Goal: Task Accomplishment & Management: Manage account settings

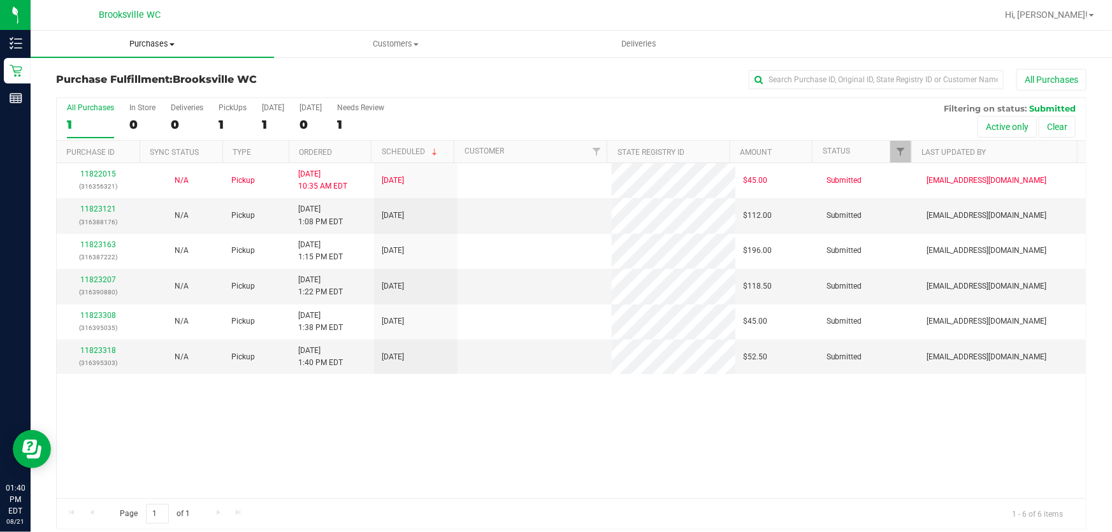
click at [126, 39] on span "Purchases" at bounding box center [152, 43] width 243 height 11
click at [128, 98] on li "Fulfillment" at bounding box center [152, 92] width 243 height 15
click at [108, 205] on link "11823121" at bounding box center [98, 209] width 36 height 9
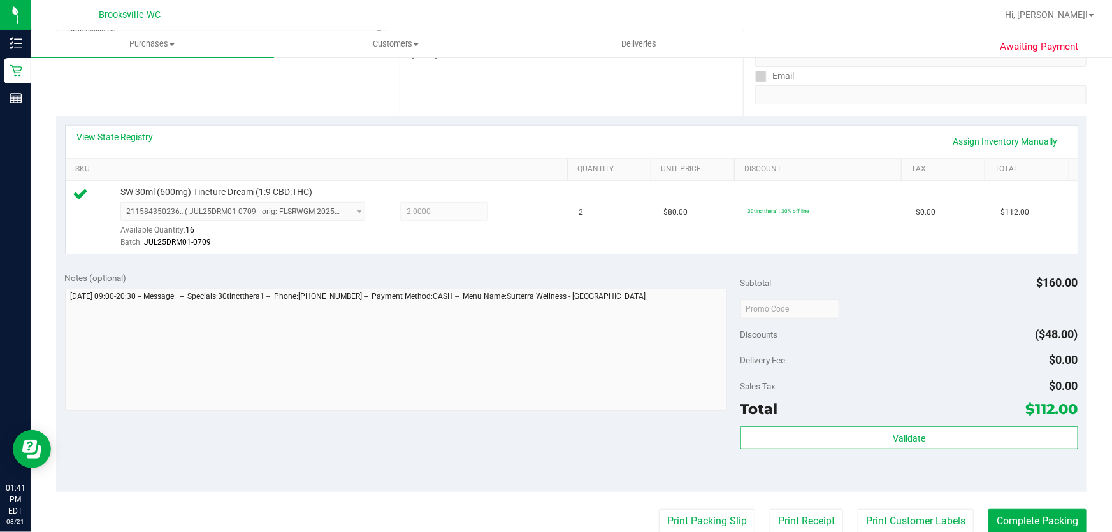
scroll to position [231, 0]
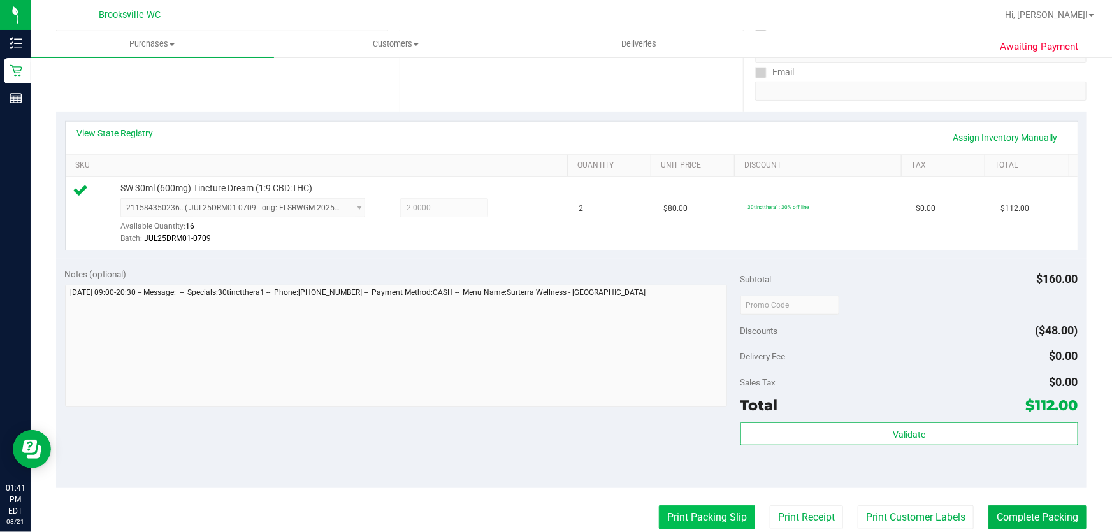
click at [723, 508] on button "Print Packing Slip" at bounding box center [707, 517] width 96 height 24
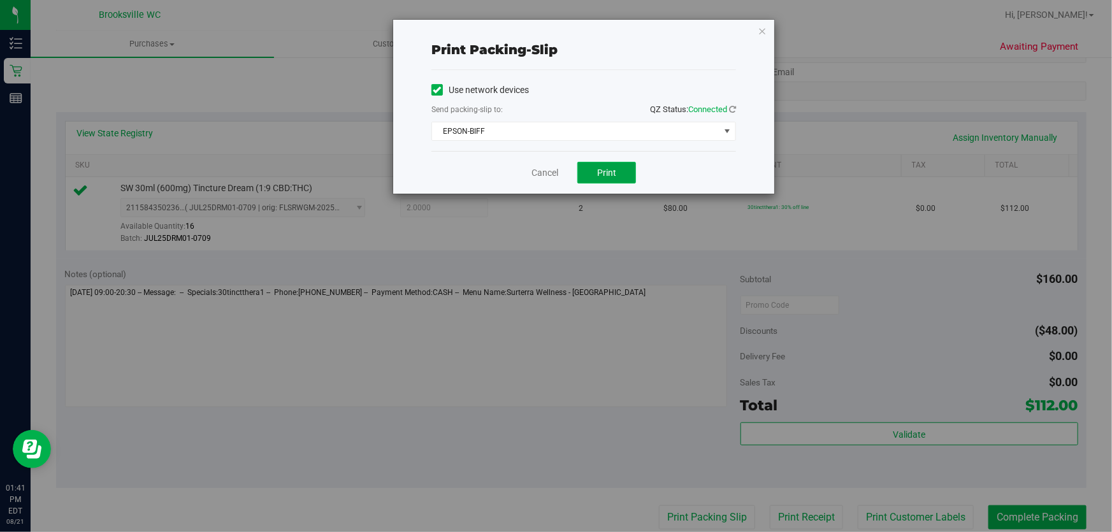
click at [608, 176] on span "Print" at bounding box center [606, 173] width 19 height 10
click at [767, 33] on div "Print packing-slip Use network devices Send packing-slip to: QZ Status: Connect…" at bounding box center [583, 107] width 381 height 174
click at [768, 33] on div "Print packing-slip Use network devices Send packing-slip to: QZ Status: Connect…" at bounding box center [583, 107] width 381 height 174
click at [766, 32] on icon "button" at bounding box center [762, 30] width 9 height 15
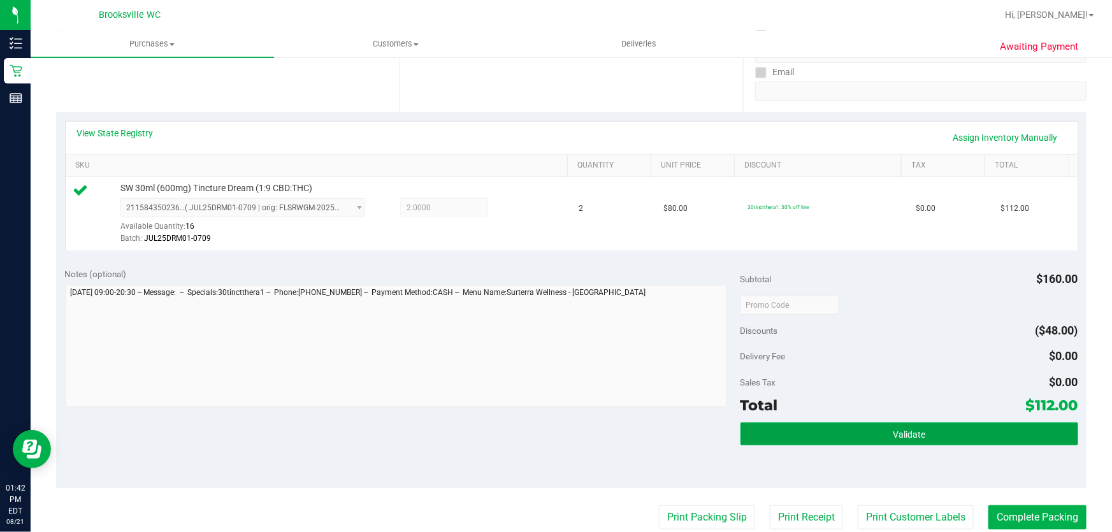
click at [749, 431] on button "Validate" at bounding box center [909, 433] width 338 height 23
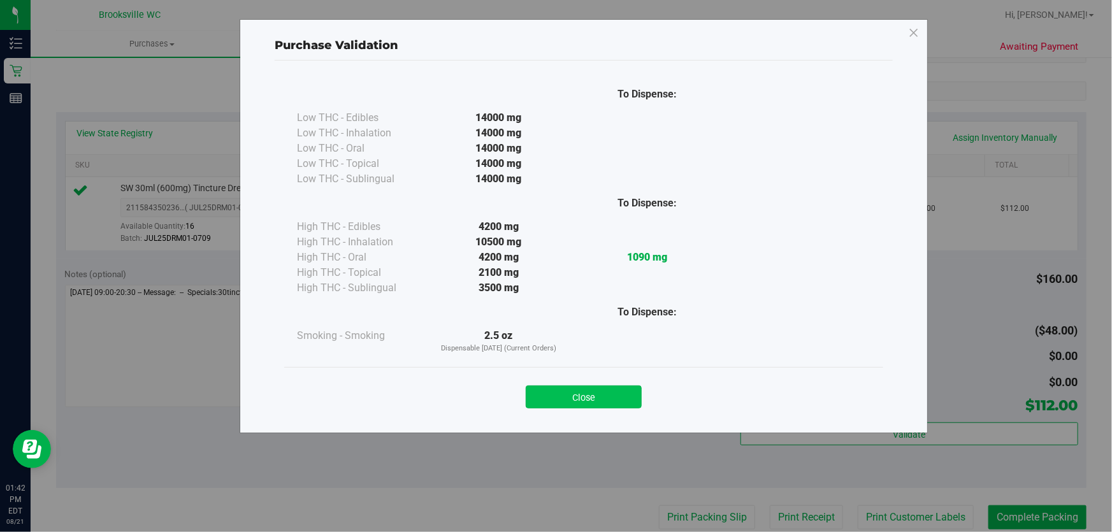
click at [550, 397] on button "Close" at bounding box center [584, 396] width 116 height 23
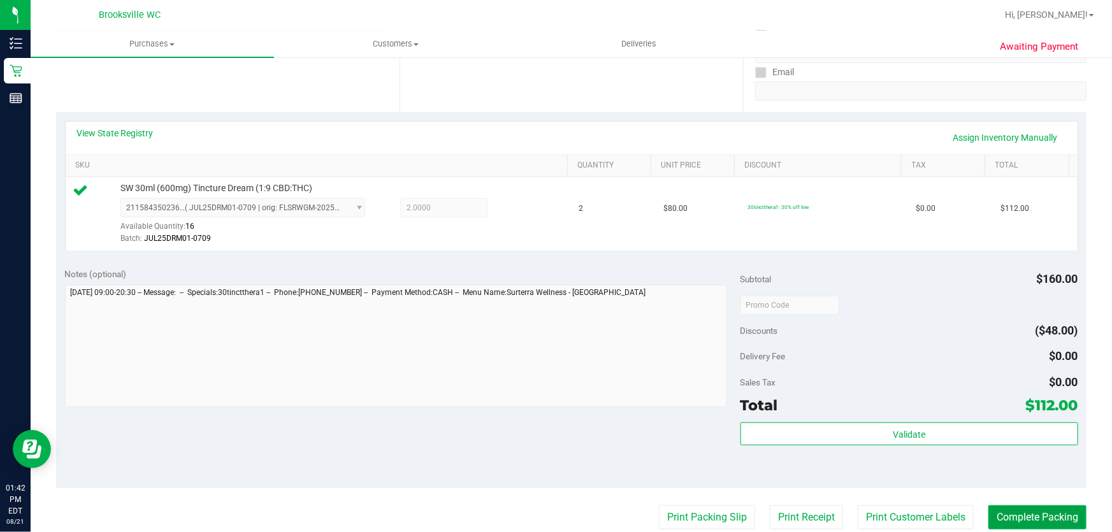
click at [995, 521] on button "Complete Packing" at bounding box center [1037, 517] width 98 height 24
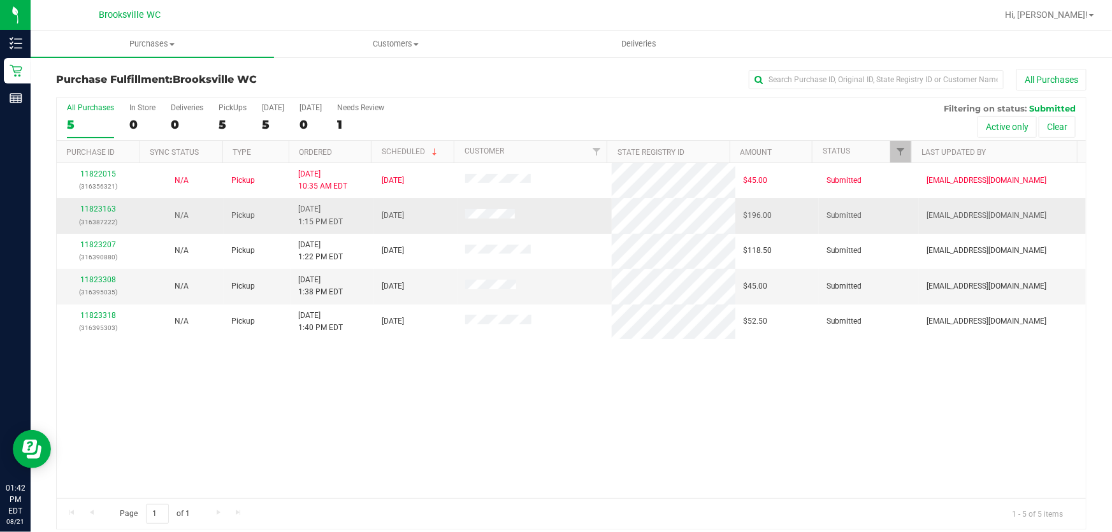
click at [102, 216] on p "(316387222)" at bounding box center [98, 222] width 68 height 12
click at [102, 213] on link "11823163" at bounding box center [98, 209] width 36 height 9
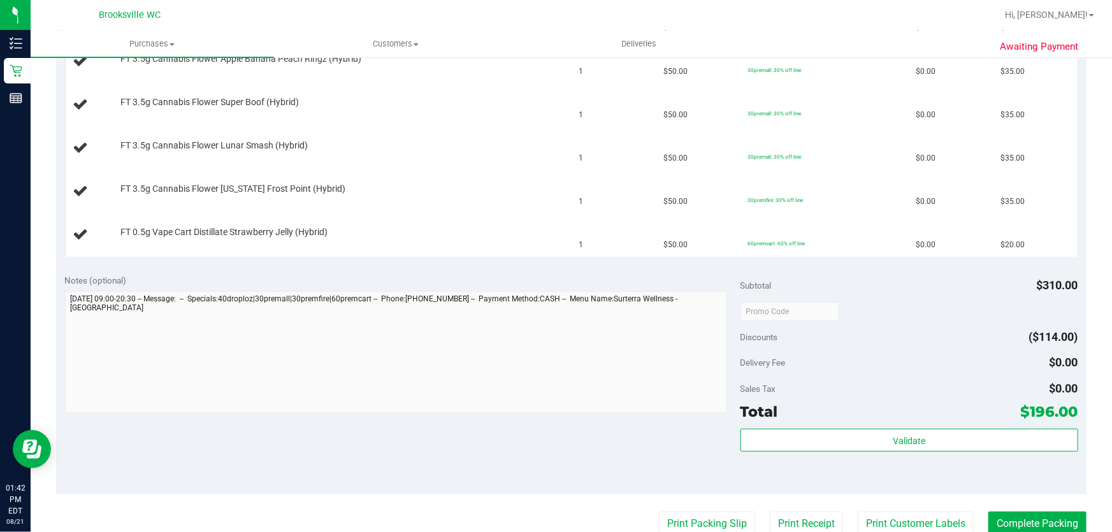
scroll to position [463, 0]
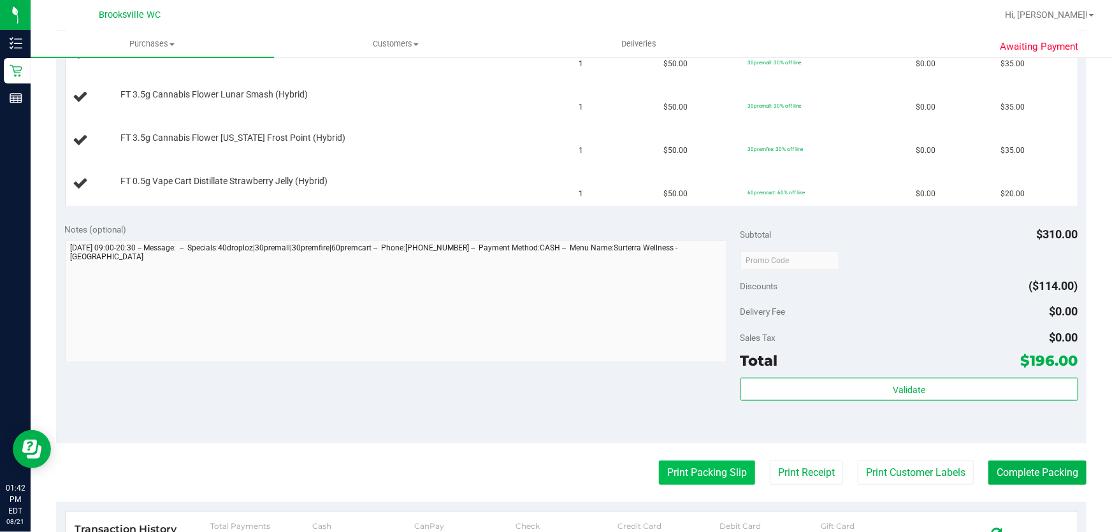
click at [687, 465] on button "Print Packing Slip" at bounding box center [707, 473] width 96 height 24
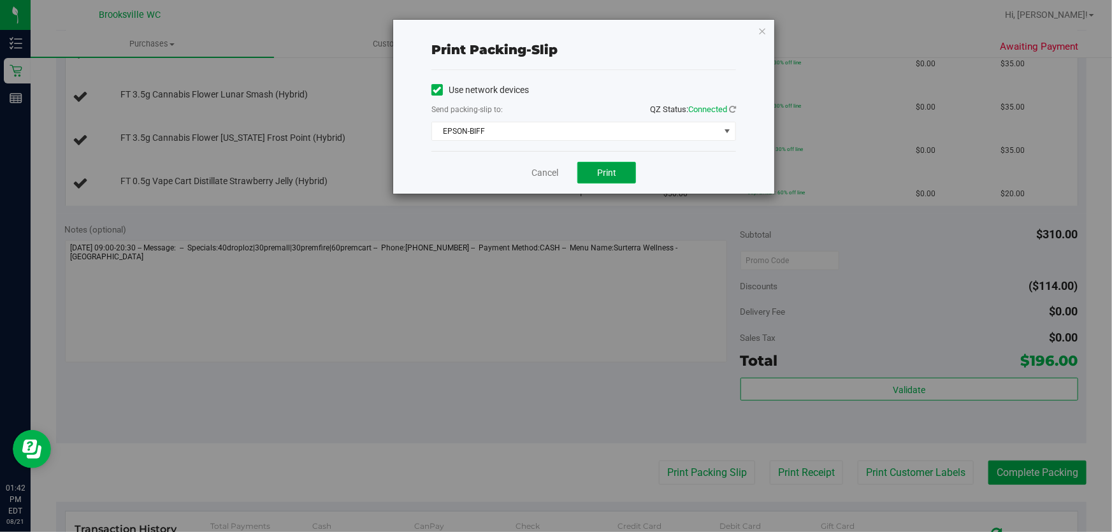
click at [603, 175] on span "Print" at bounding box center [606, 173] width 19 height 10
click at [761, 33] on icon "button" at bounding box center [762, 30] width 9 height 15
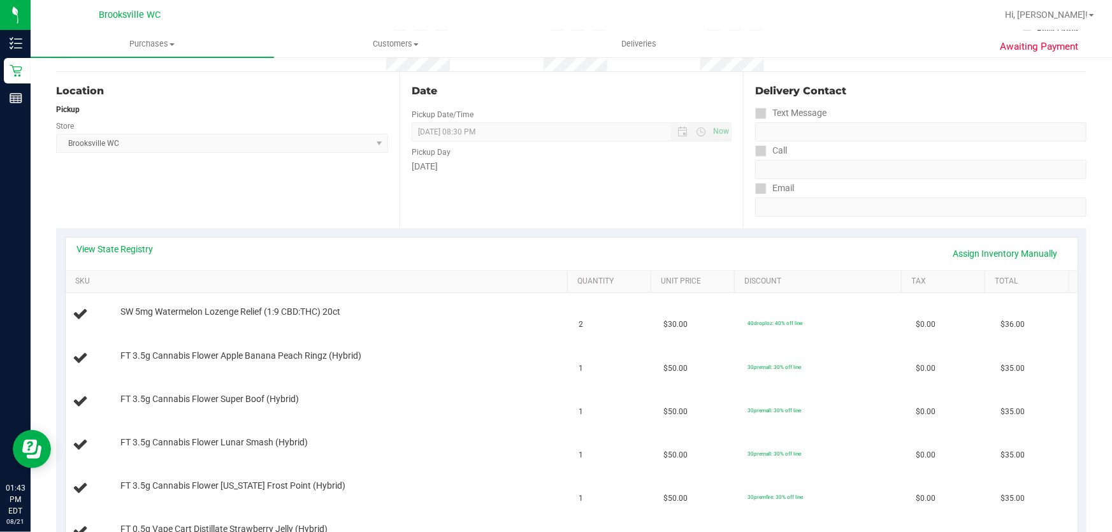
scroll to position [289, 0]
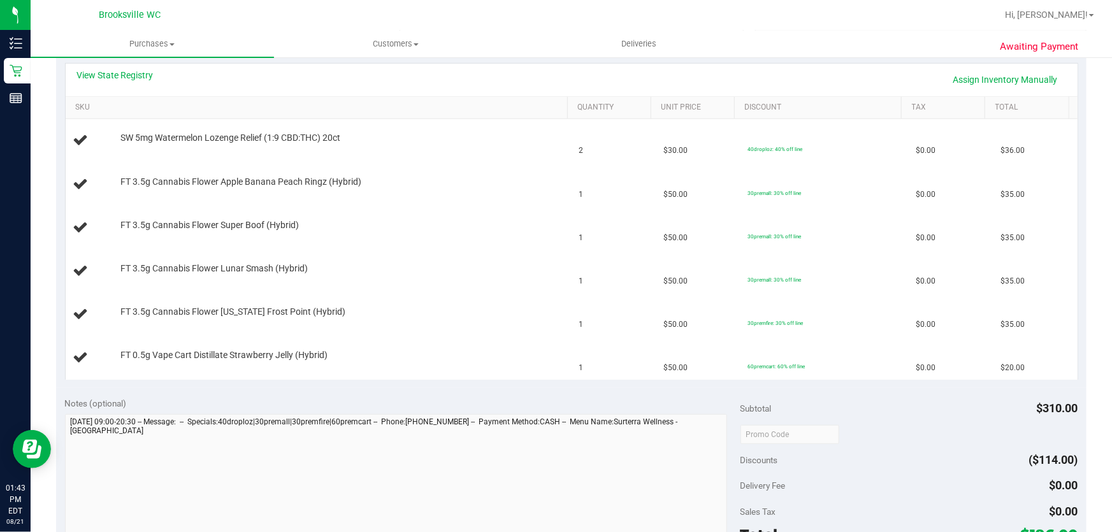
click at [636, 245] on td "1" at bounding box center [614, 227] width 84 height 43
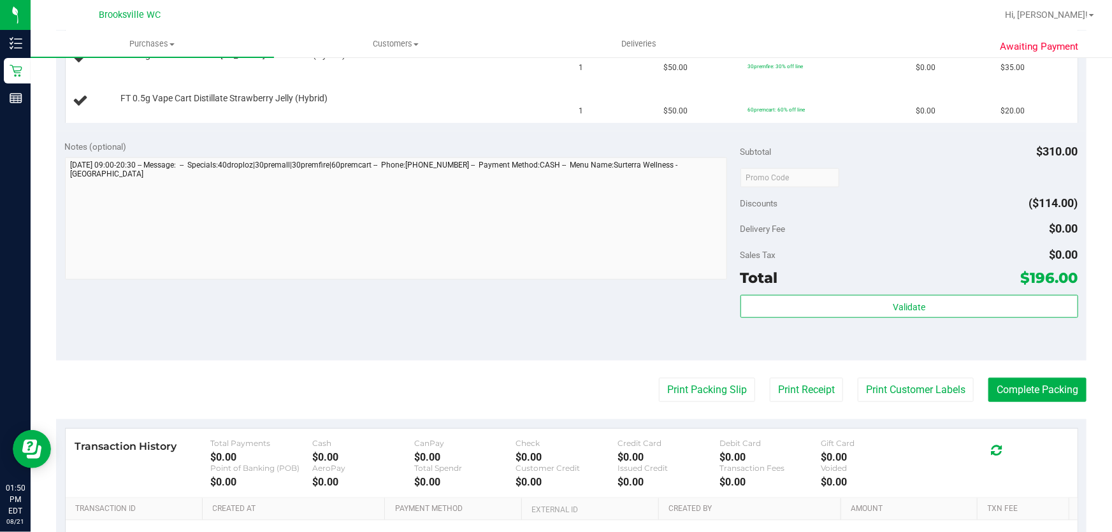
scroll to position [694, 0]
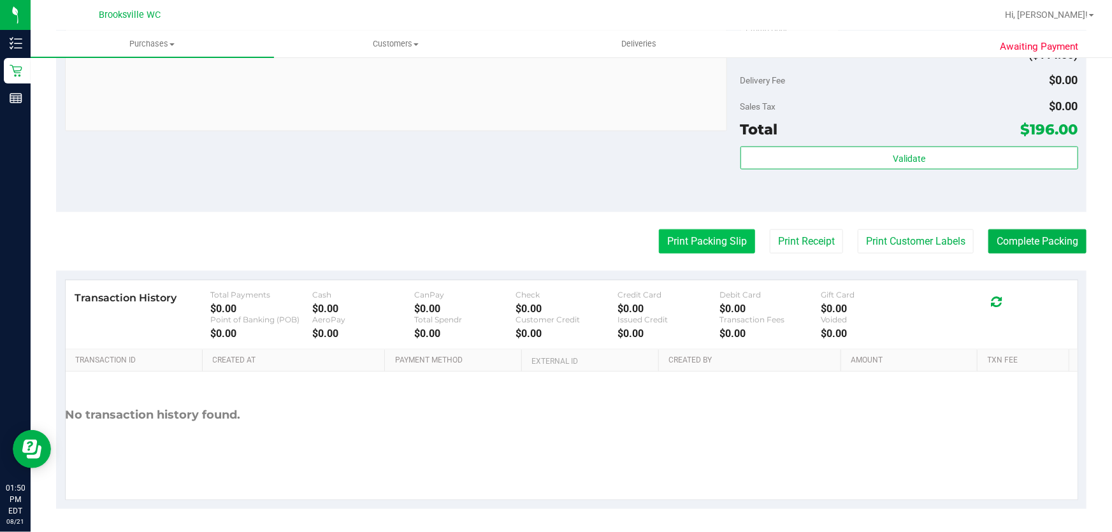
click at [687, 245] on button "Print Packing Slip" at bounding box center [707, 241] width 96 height 24
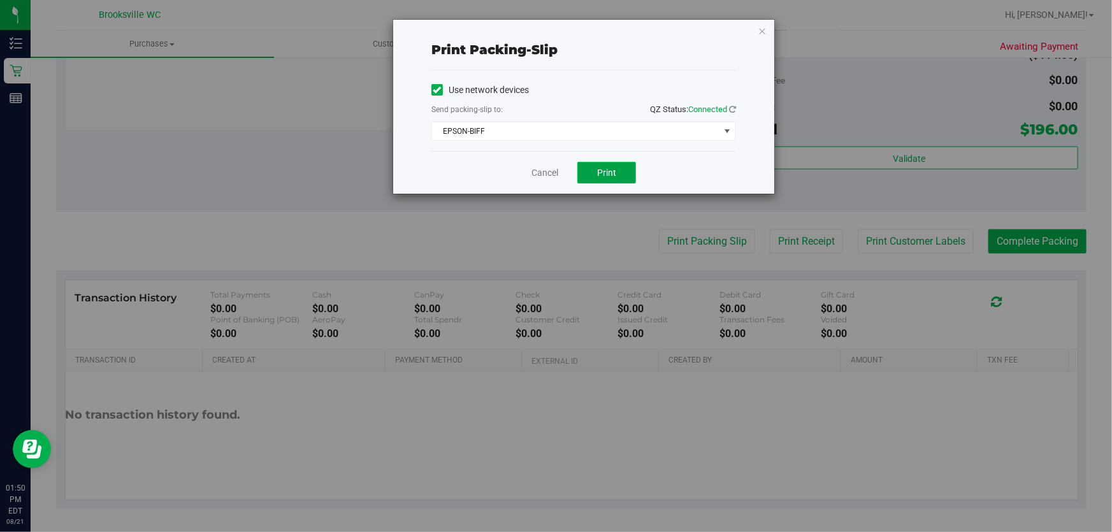
click at [621, 173] on button "Print" at bounding box center [606, 173] width 59 height 22
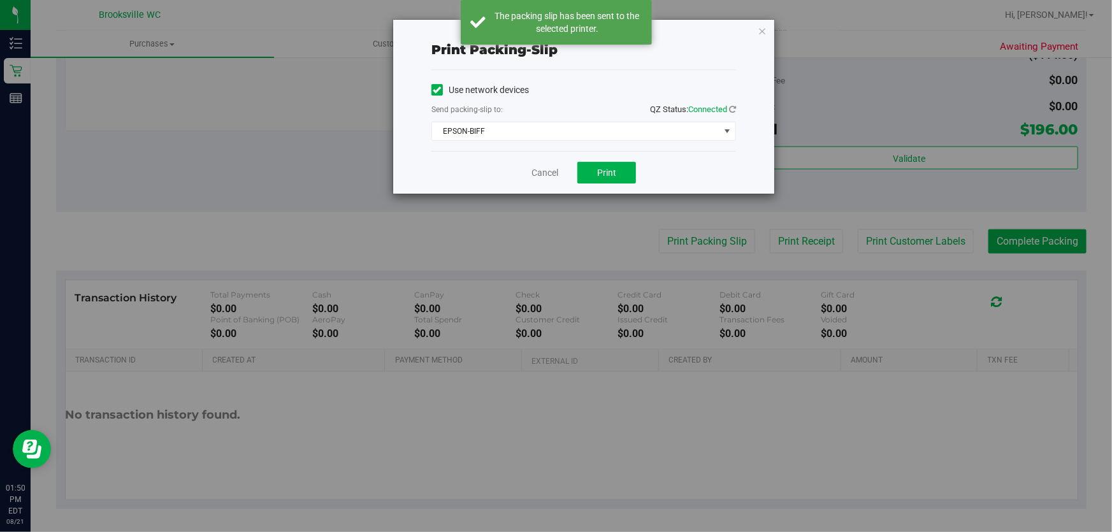
click at [766, 28] on div "Print packing-slip Use network devices Send packing-slip to: QZ Status: Connect…" at bounding box center [583, 107] width 381 height 174
drag, startPoint x: 764, startPoint y: 27, endPoint x: 651, endPoint y: 112, distance: 141.1
click at [765, 27] on icon "button" at bounding box center [762, 30] width 9 height 15
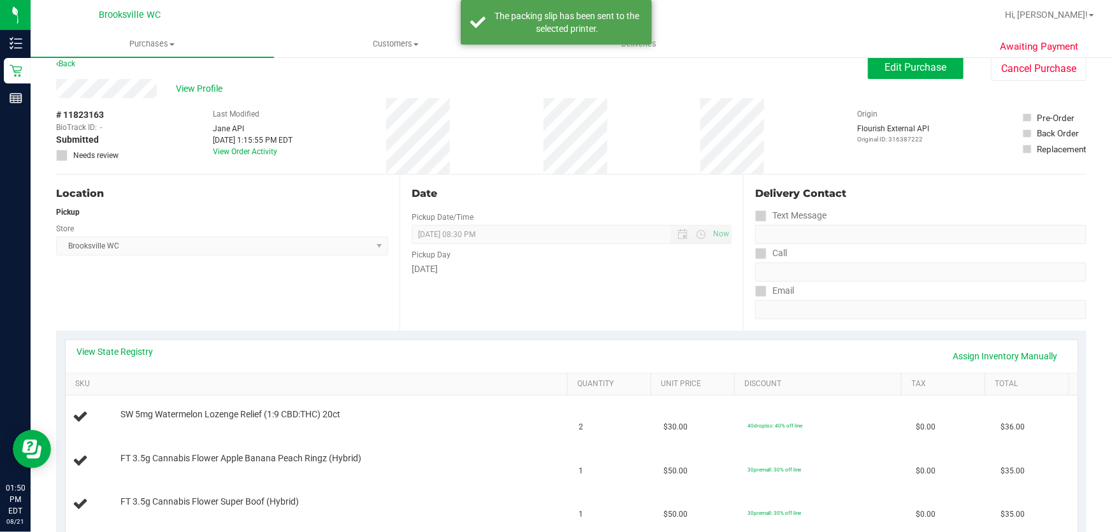
scroll to position [0, 0]
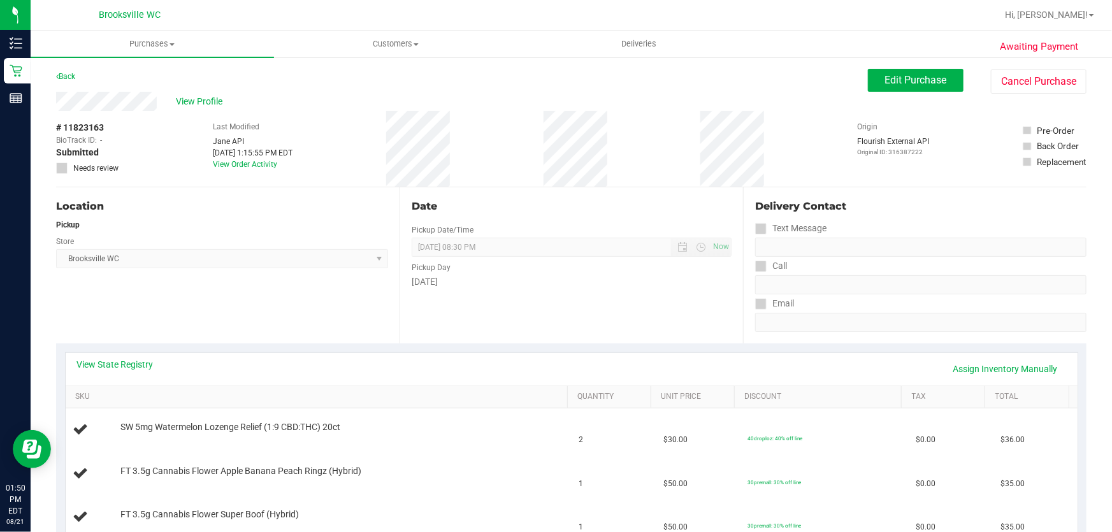
click at [82, 75] on div "Back Edit Purchase Cancel Purchase" at bounding box center [571, 80] width 1030 height 23
click at [56, 75] on icon at bounding box center [57, 77] width 3 height 8
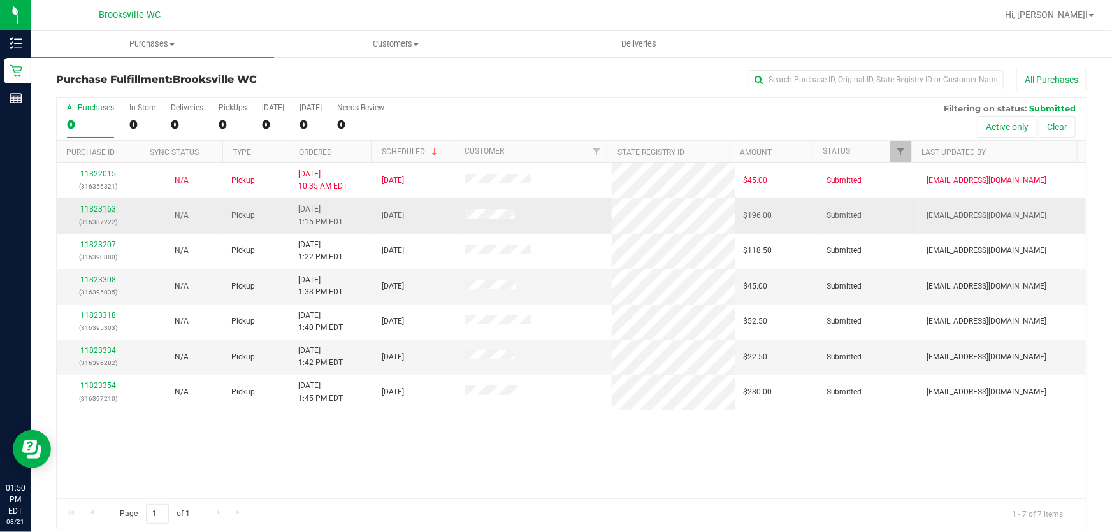
click at [108, 208] on link "11823163" at bounding box center [98, 209] width 36 height 9
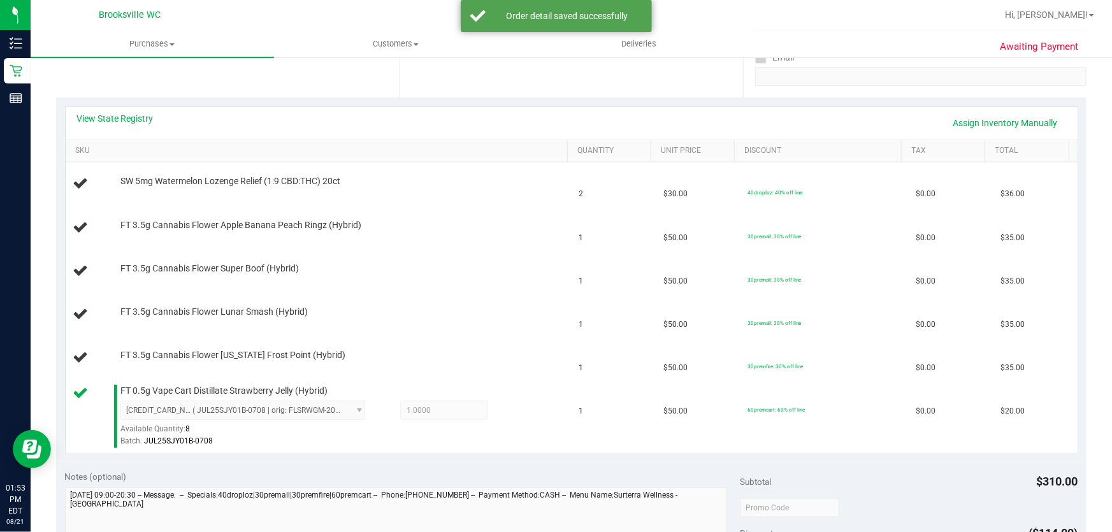
scroll to position [289, 0]
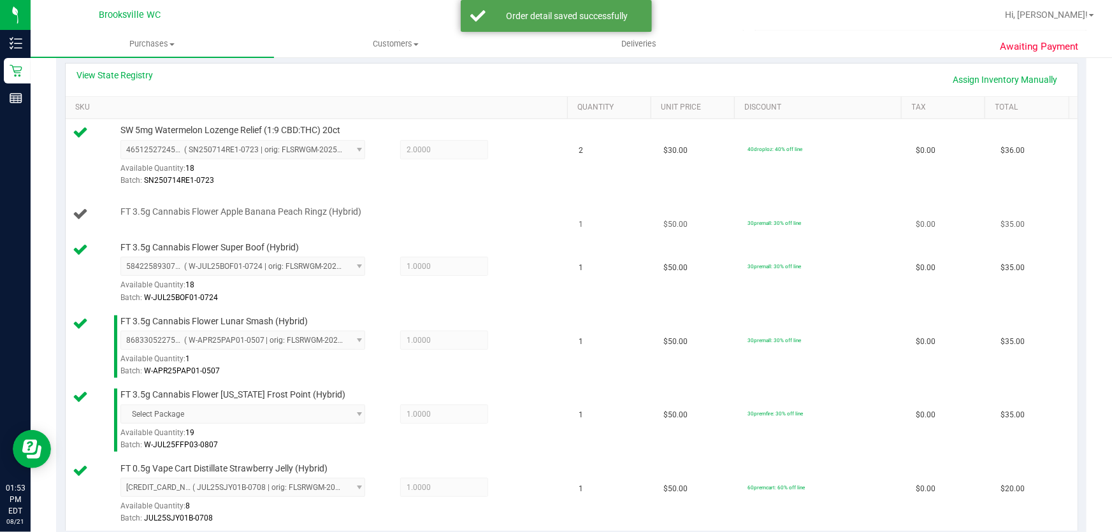
click at [528, 204] on td "FT 3.5g Cannabis Flower Apple Banana Peach Ringz (Hybrid)" at bounding box center [319, 214] width 506 height 43
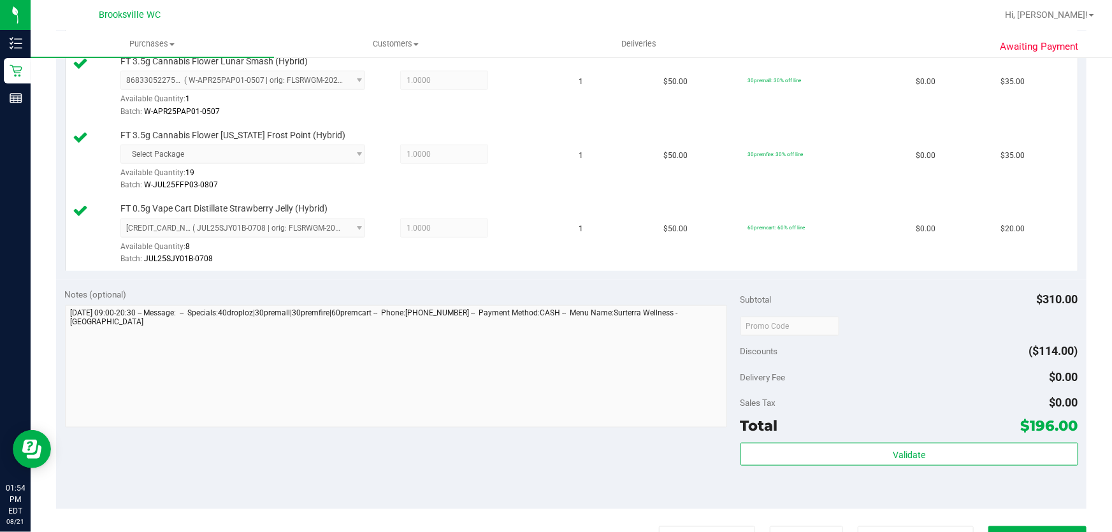
scroll to position [637, 0]
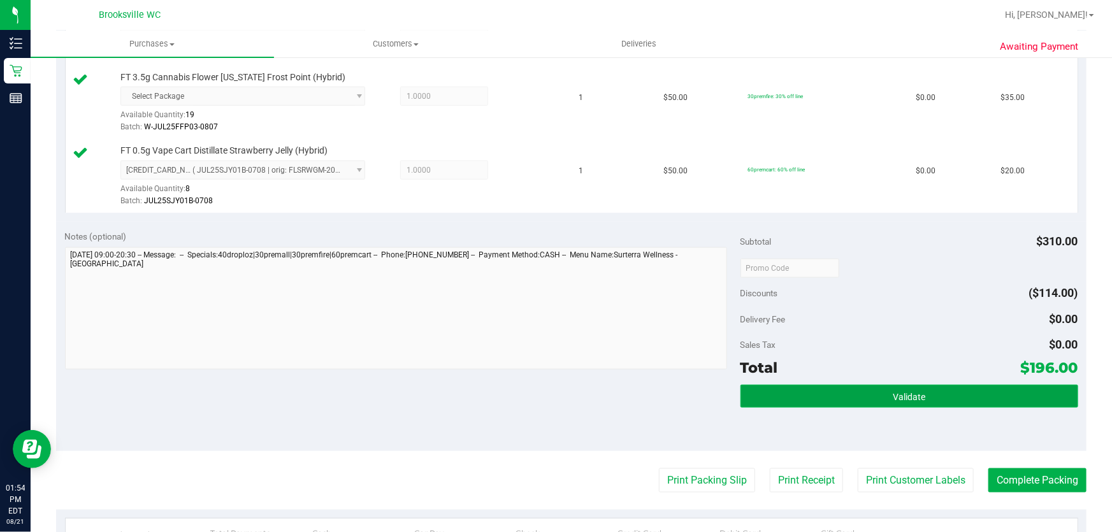
click at [926, 391] on button "Validate" at bounding box center [909, 396] width 338 height 23
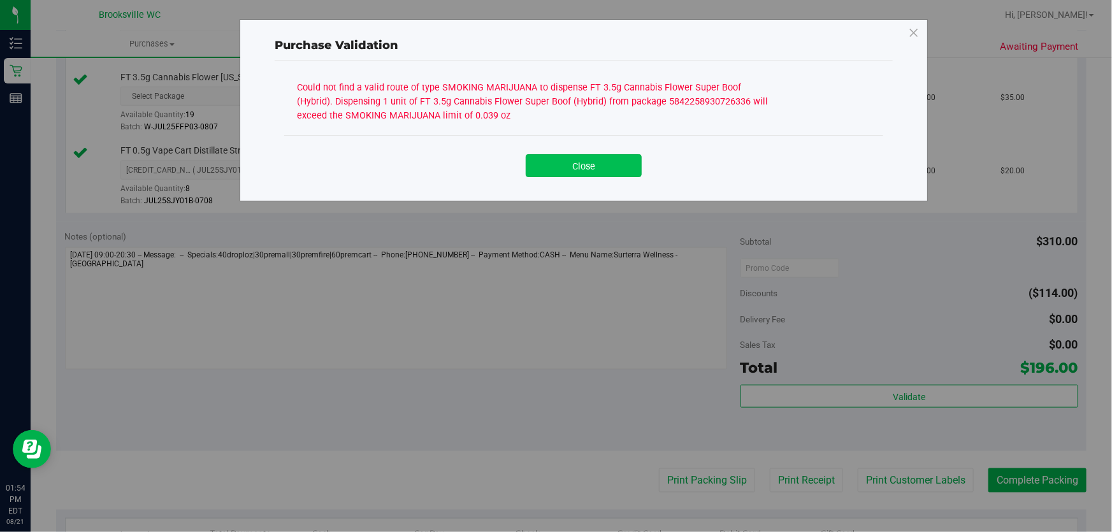
click at [586, 162] on button "Close" at bounding box center [584, 165] width 116 height 23
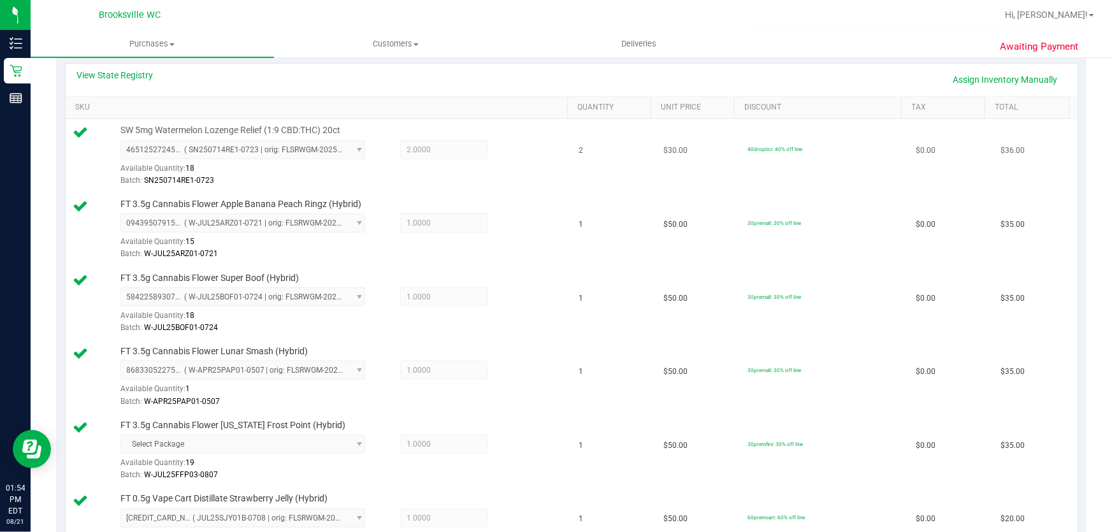
scroll to position [115, 0]
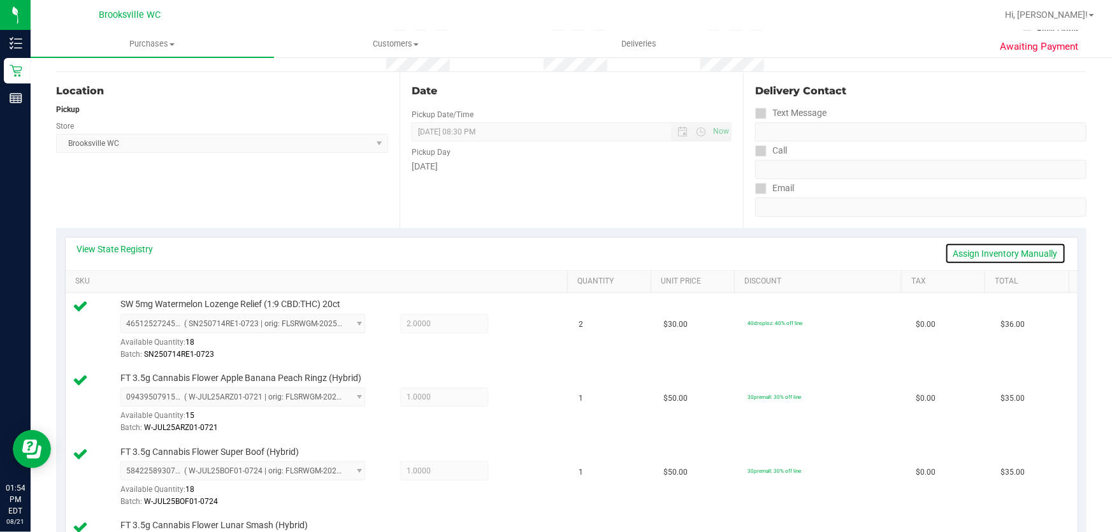
click at [947, 255] on link "Assign Inventory Manually" at bounding box center [1005, 254] width 121 height 22
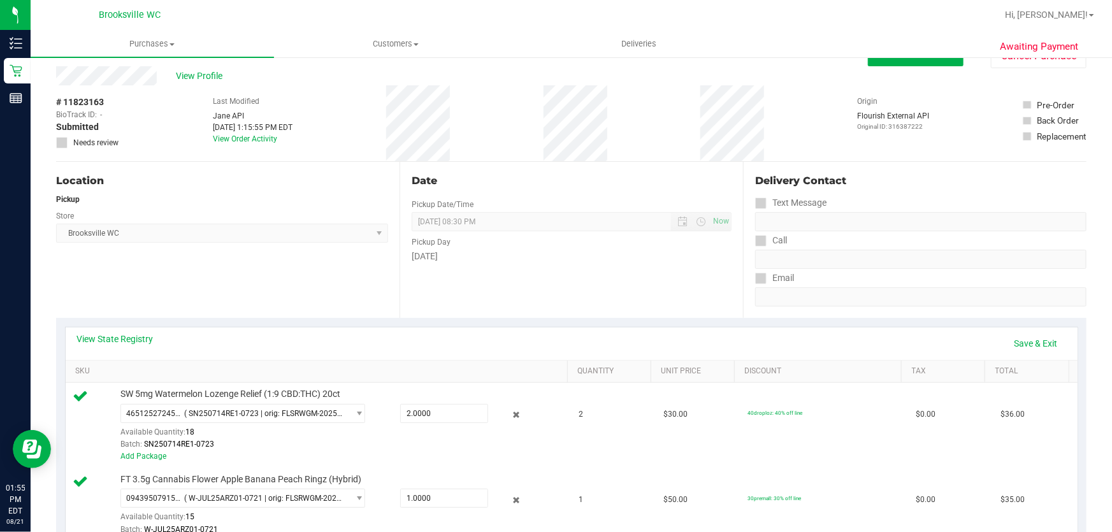
scroll to position [0, 0]
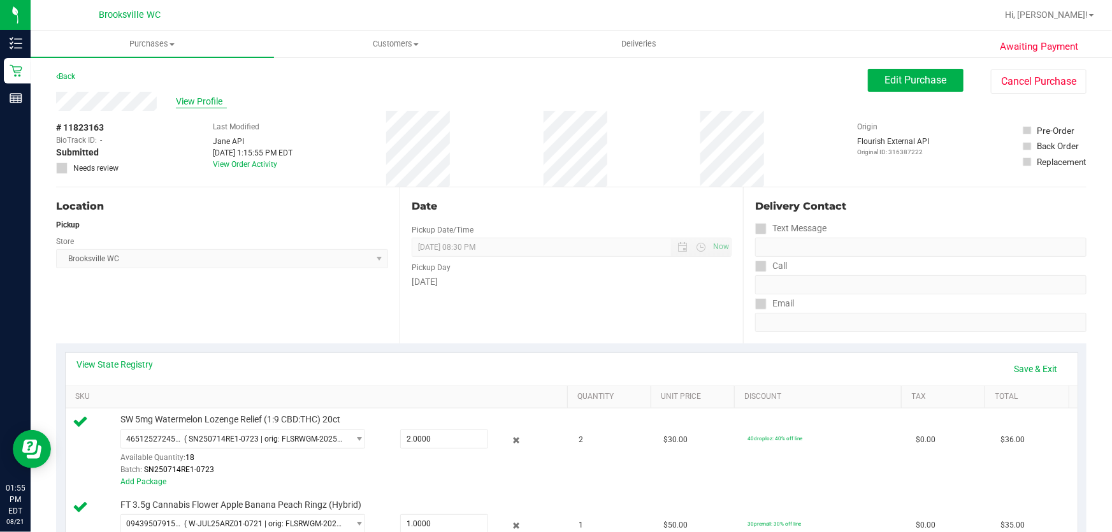
click at [195, 97] on span "View Profile" at bounding box center [201, 101] width 51 height 13
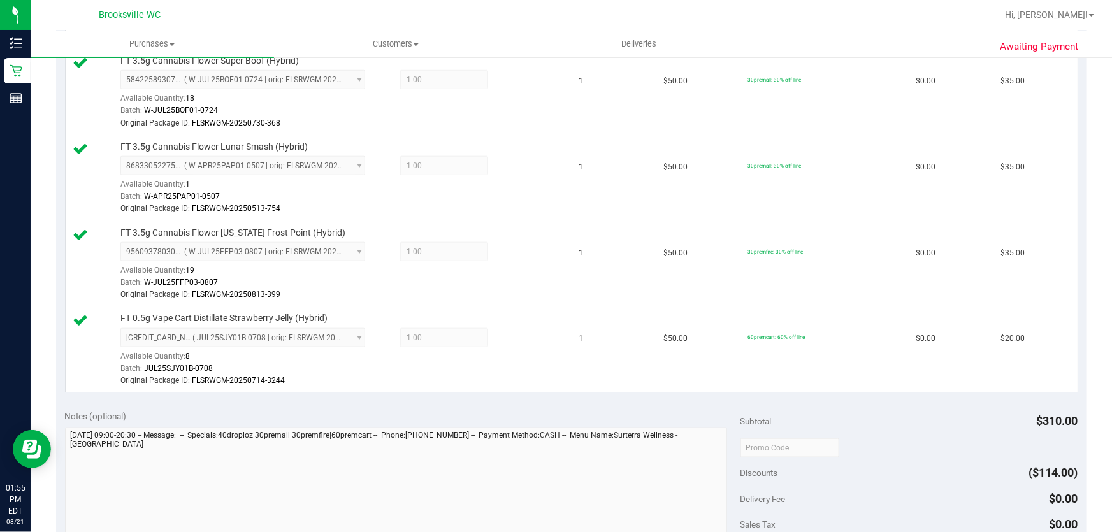
scroll to position [637, 0]
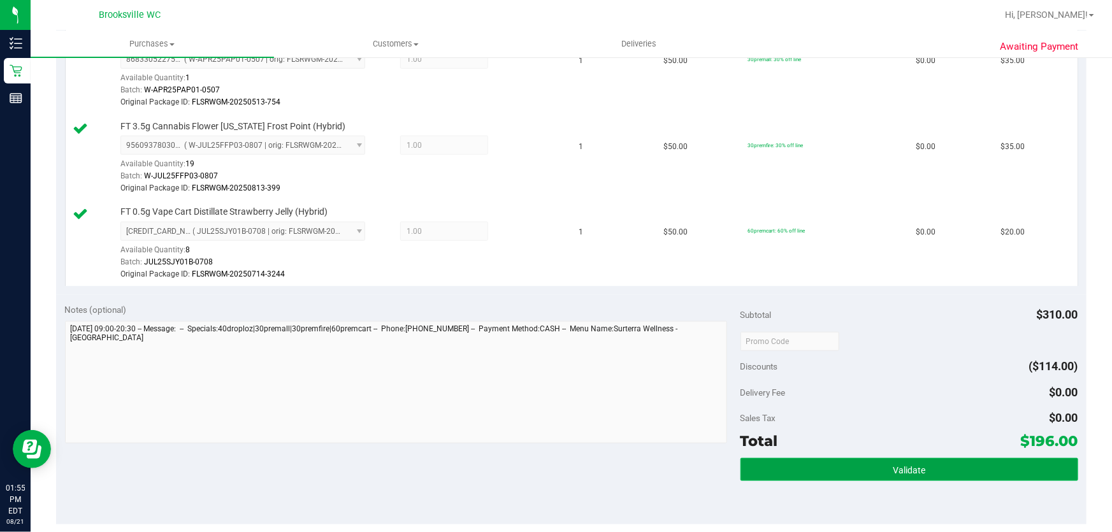
click at [913, 461] on button "Validate" at bounding box center [909, 469] width 338 height 23
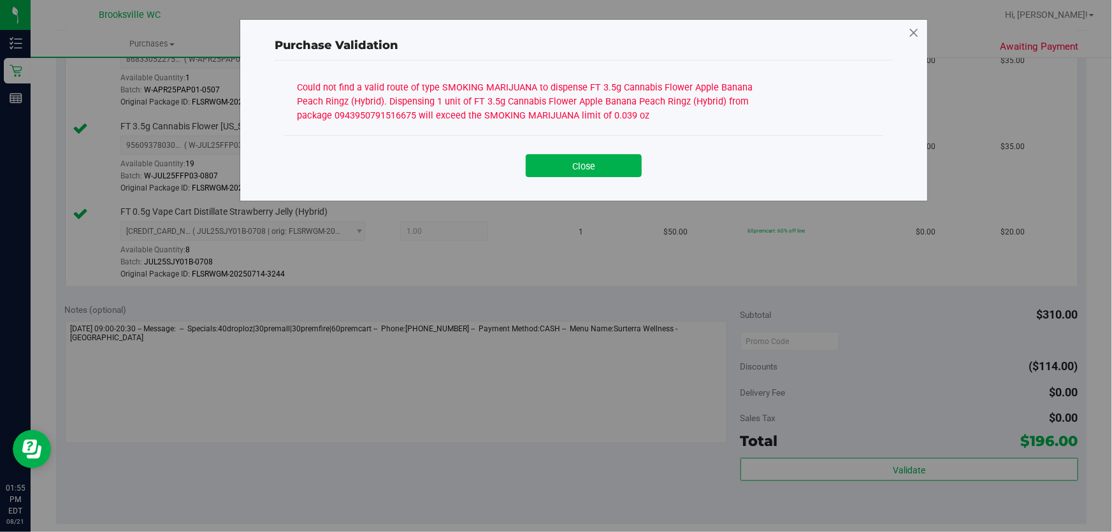
click at [910, 31] on icon at bounding box center [913, 33] width 11 height 20
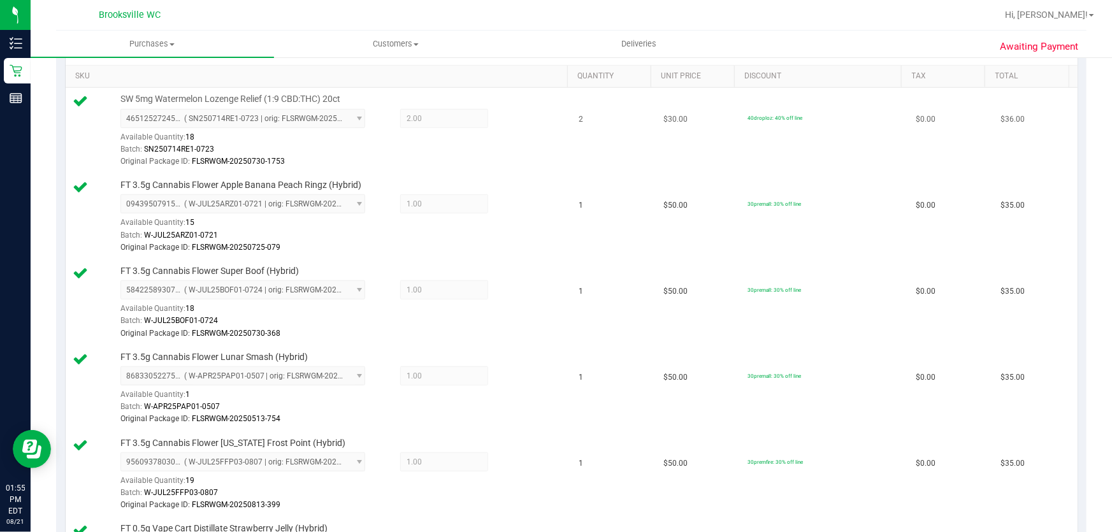
scroll to position [115, 0]
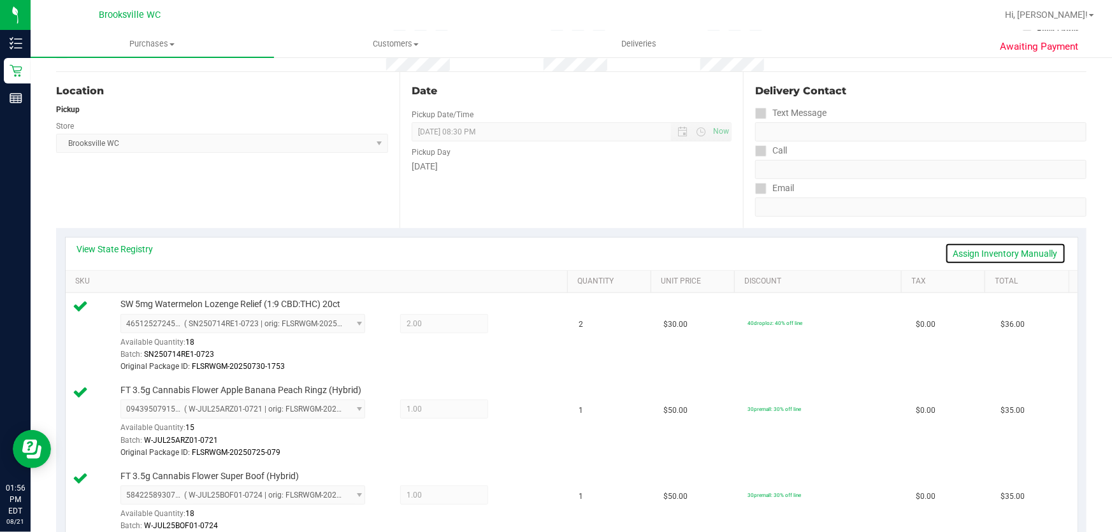
click at [973, 250] on link "Assign Inventory Manually" at bounding box center [1005, 254] width 121 height 22
click at [510, 324] on icon at bounding box center [516, 325] width 13 height 15
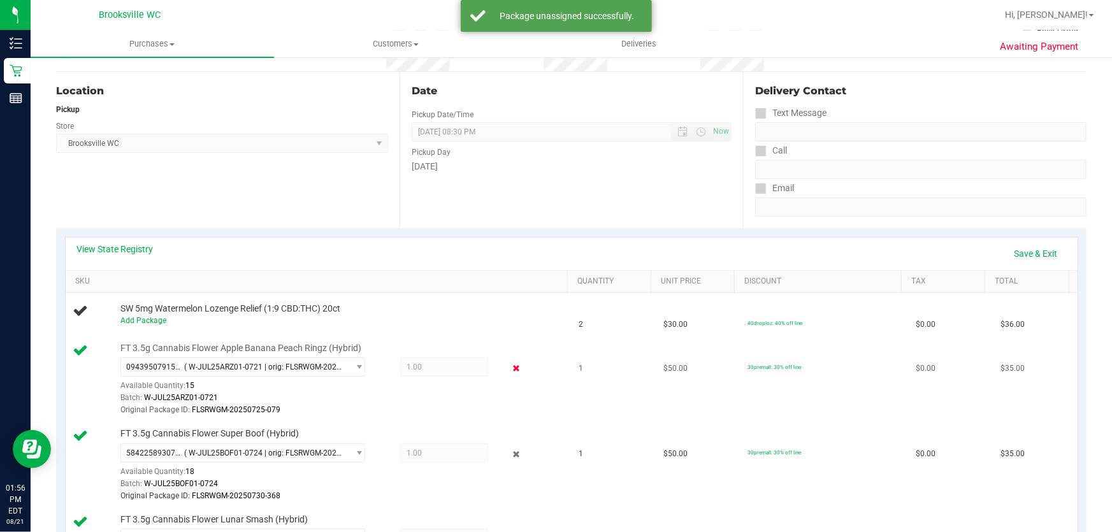
click at [510, 367] on icon at bounding box center [516, 368] width 13 height 15
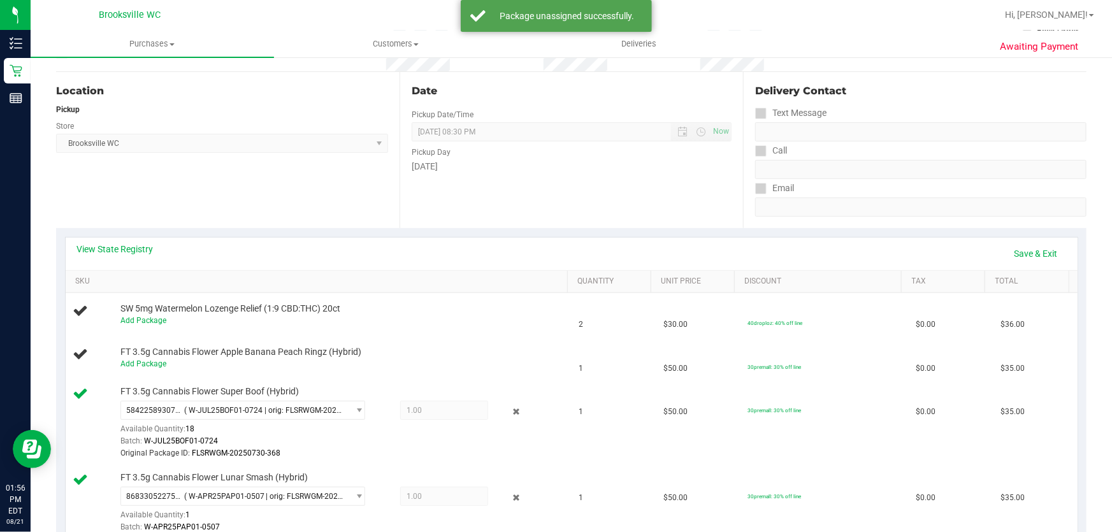
scroll to position [347, 0]
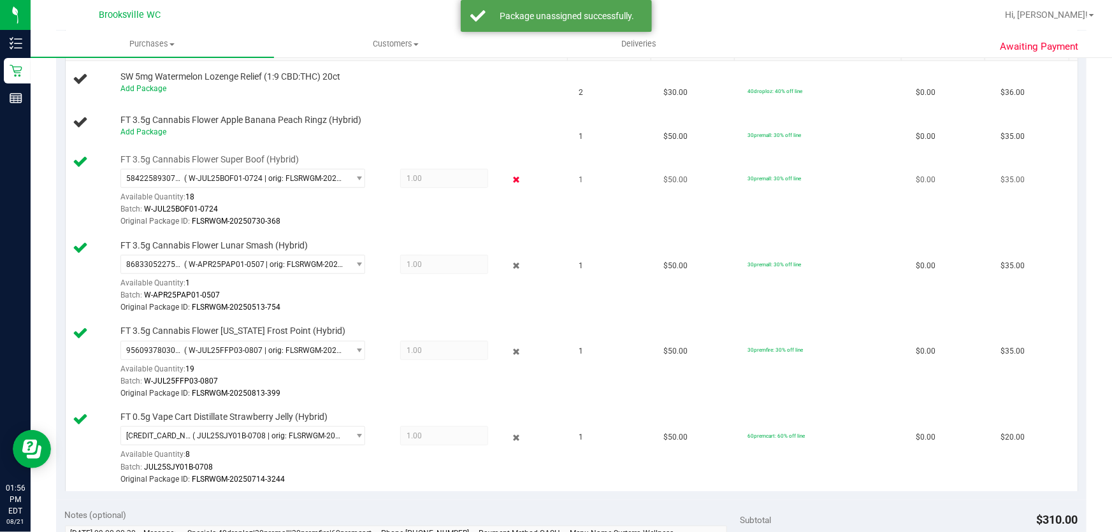
click at [510, 177] on icon at bounding box center [516, 180] width 13 height 15
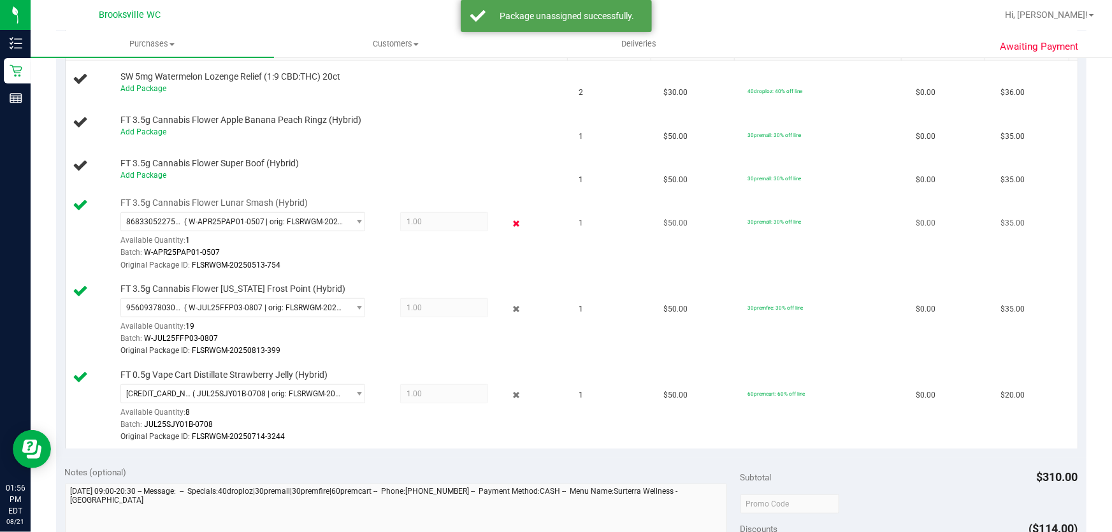
click at [510, 224] on icon at bounding box center [516, 223] width 13 height 15
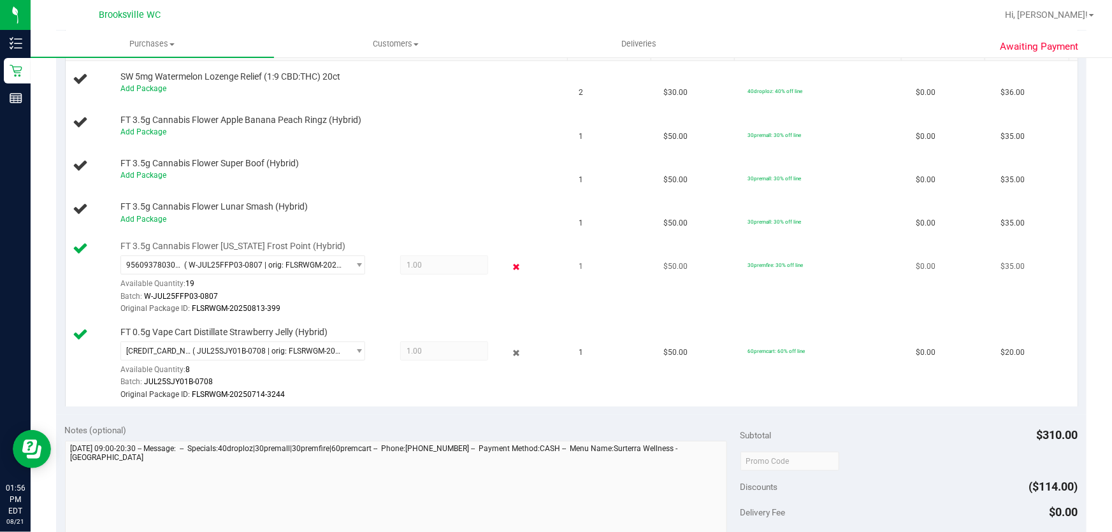
click at [510, 268] on icon at bounding box center [516, 266] width 13 height 15
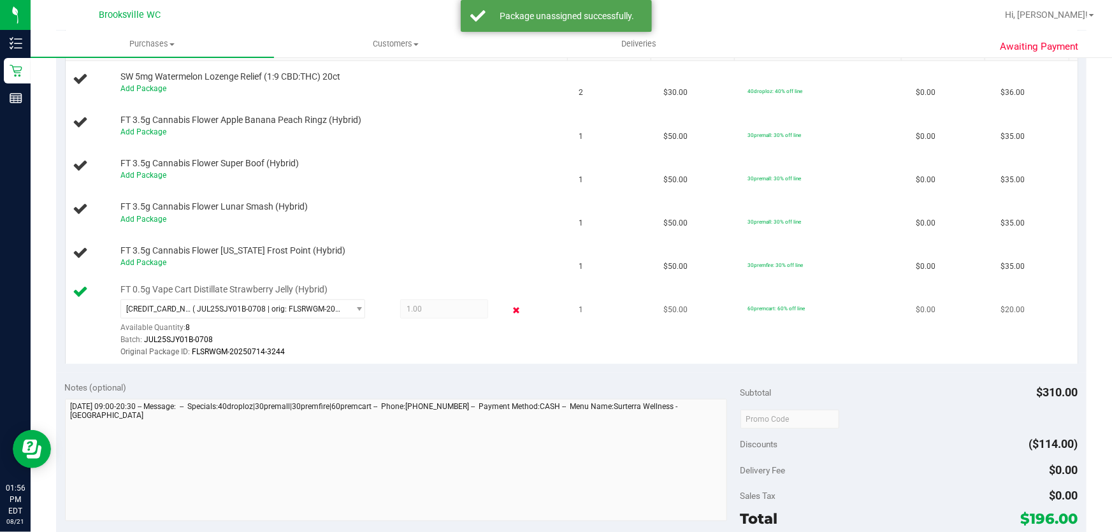
click at [510, 312] on icon at bounding box center [516, 310] width 13 height 15
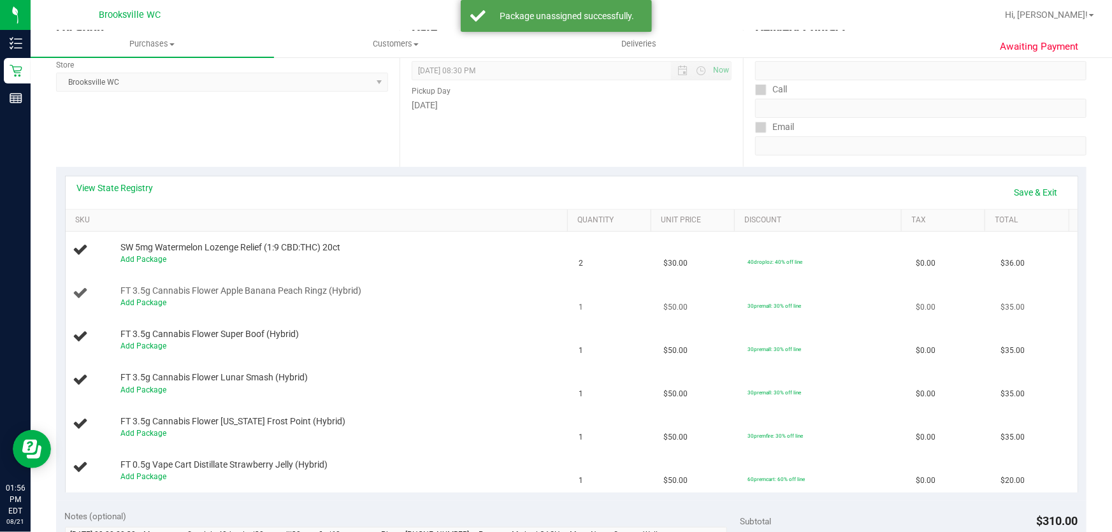
scroll to position [0, 0]
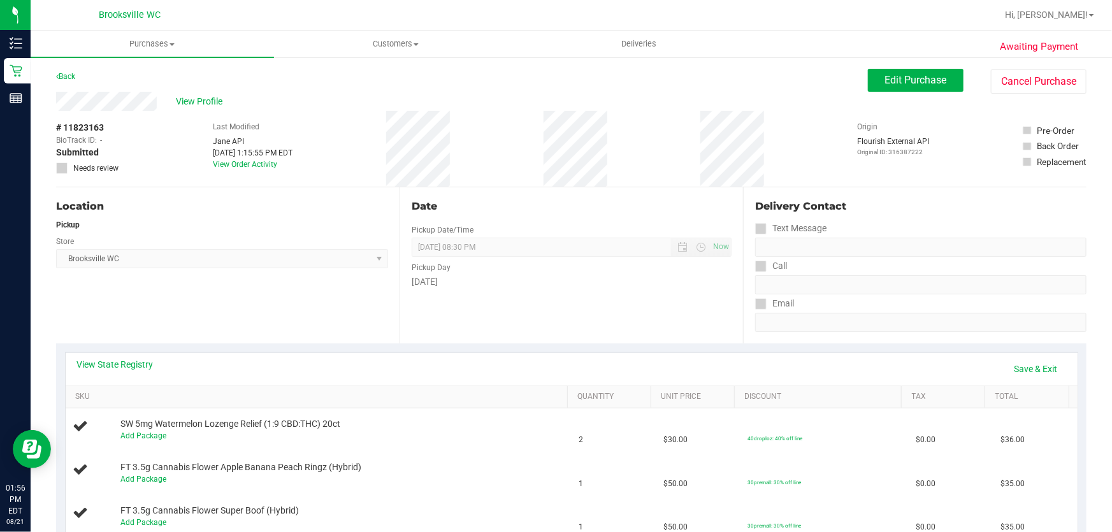
click at [59, 163] on span at bounding box center [61, 167] width 11 height 11
click at [910, 83] on span "Edit Purchase" at bounding box center [916, 80] width 62 height 12
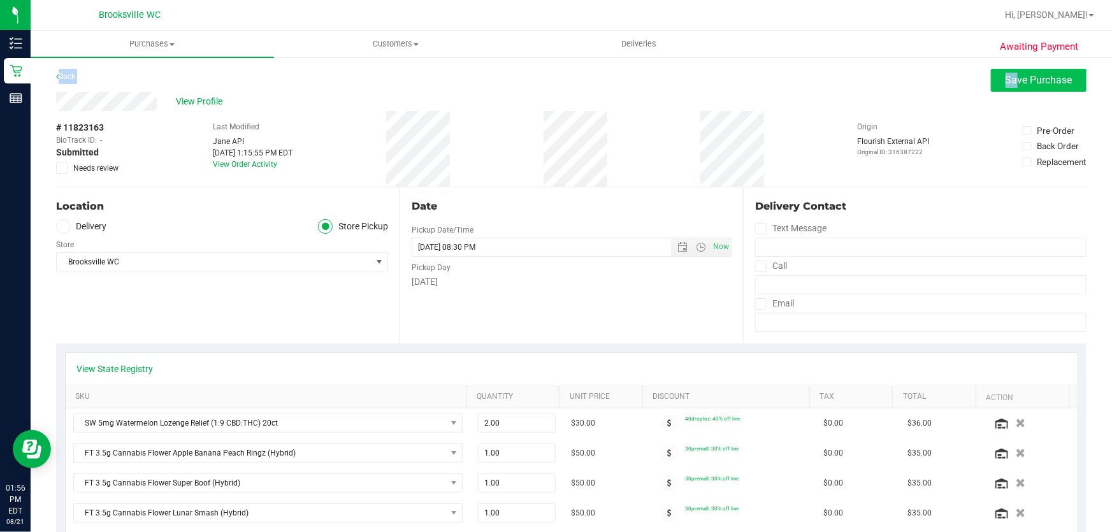
drag, startPoint x: 1000, startPoint y: 67, endPoint x: 1000, endPoint y: 80, distance: 13.4
click at [1005, 80] on span "Save Purchase" at bounding box center [1038, 80] width 67 height 12
click at [64, 169] on div "Purchases Summary of purchases Fulfillment All purchases Customers All customer…" at bounding box center [571, 281] width 1081 height 501
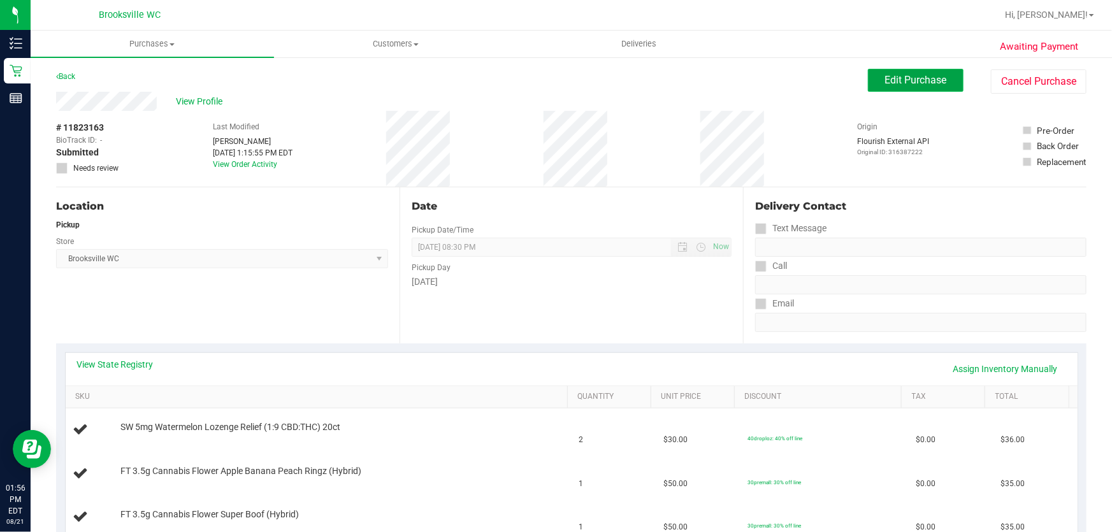
click at [945, 87] on button "Edit Purchase" at bounding box center [916, 80] width 96 height 23
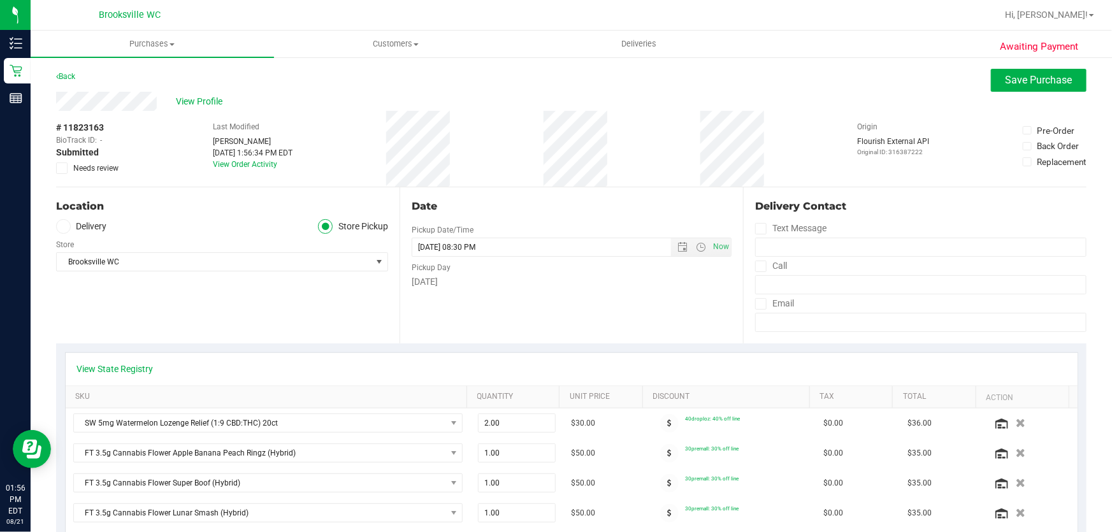
click at [57, 171] on span at bounding box center [61, 167] width 11 height 11
click at [0, 0] on input "Needs review" at bounding box center [0, 0] width 0 height 0
drag, startPoint x: 995, startPoint y: 78, endPoint x: 985, endPoint y: 83, distance: 10.8
click at [994, 82] on button "Save Purchase" at bounding box center [1039, 80] width 96 height 23
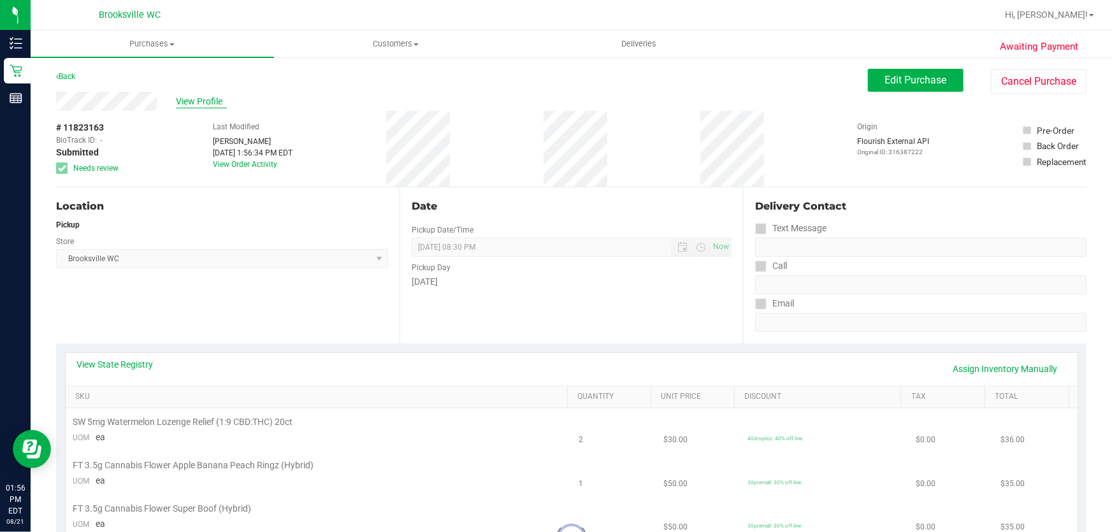
click at [205, 102] on span "View Profile" at bounding box center [201, 101] width 51 height 13
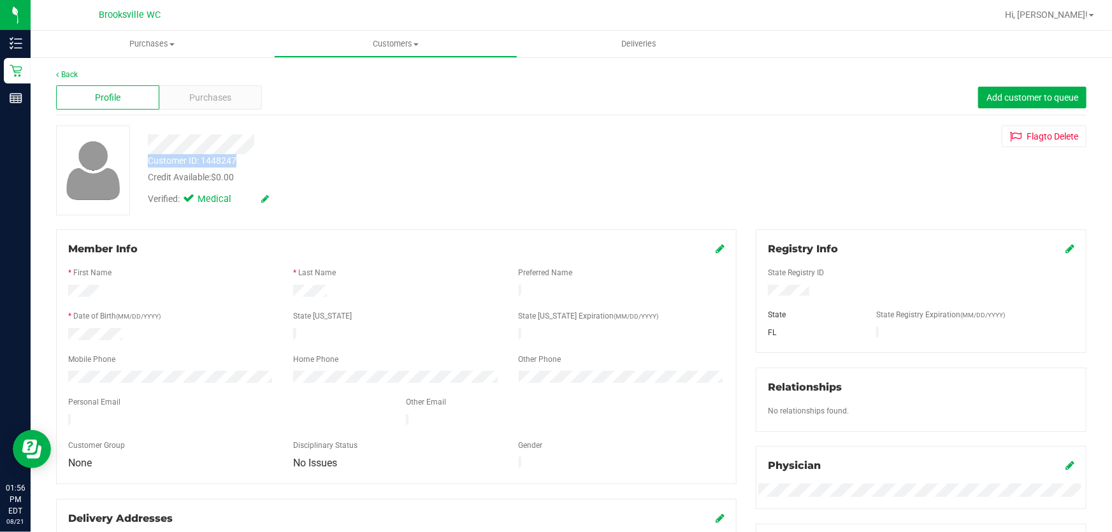
drag, startPoint x: 143, startPoint y: 159, endPoint x: 236, endPoint y: 166, distance: 93.3
click at [236, 166] on div "Customer ID: 1448247 Credit Available: $0.00" at bounding box center [400, 169] width 525 height 30
copy div "Customer ID: 1448247"
click at [343, 127] on div at bounding box center [400, 140] width 525 height 29
drag, startPoint x: 233, startPoint y: 301, endPoint x: 248, endPoint y: 301, distance: 15.9
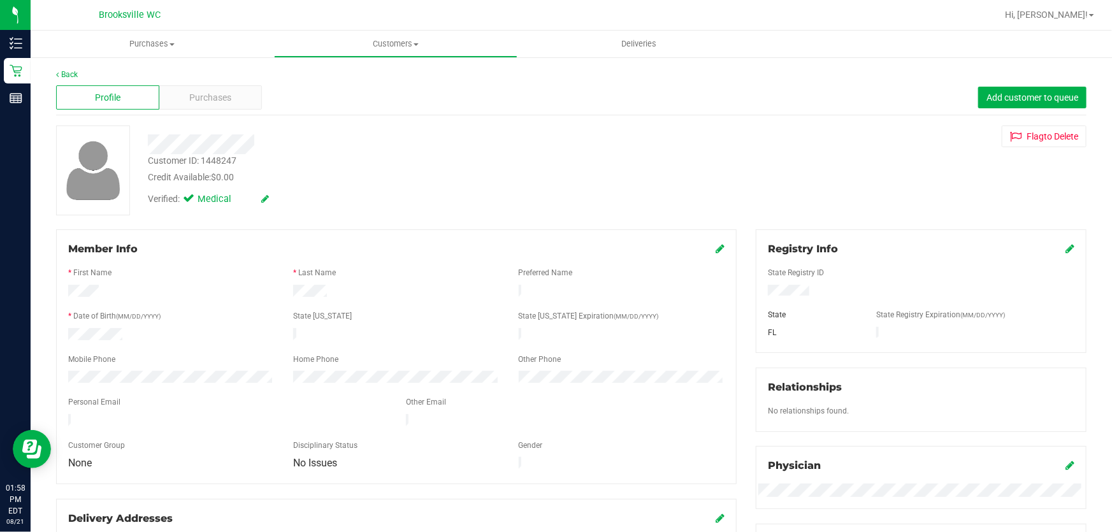
click at [233, 301] on div at bounding box center [396, 305] width 656 height 10
click at [64, 77] on link "Back" at bounding box center [67, 74] width 22 height 9
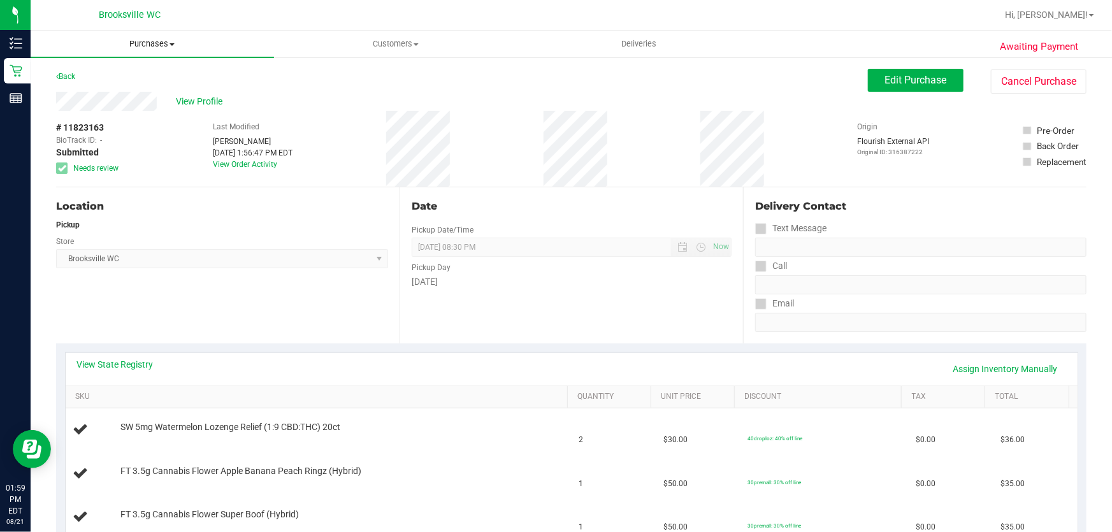
click at [172, 41] on span "Purchases" at bounding box center [152, 43] width 243 height 11
click at [131, 91] on li "Fulfillment" at bounding box center [152, 92] width 243 height 15
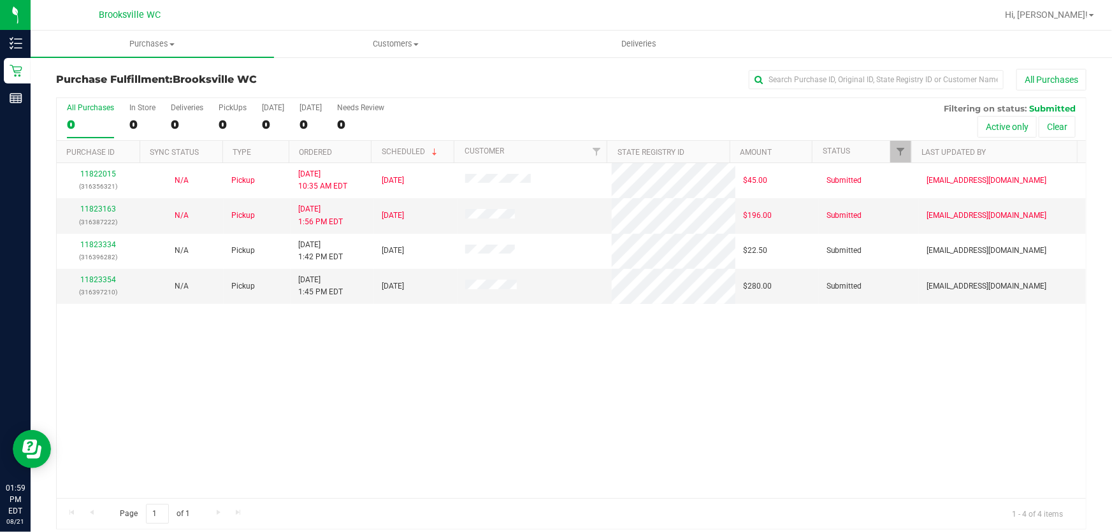
click at [341, 385] on div "11822015 (316356321) N/A Pickup 8/21/2025 10:35 AM EDT 8/21/2025 $45.00 Submitt…" at bounding box center [571, 330] width 1029 height 335
